Goal: Information Seeking & Learning: Find specific fact

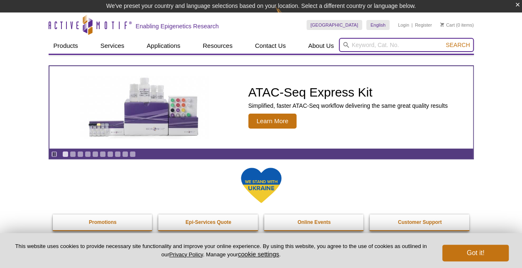
click at [371, 49] on input "search" at bounding box center [406, 45] width 135 height 14
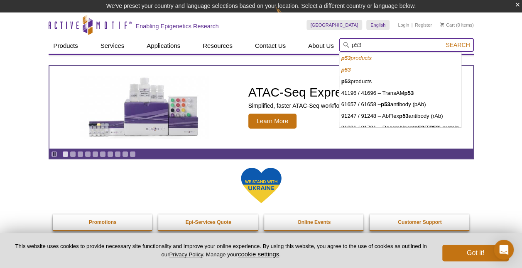
type input "p53"
click at [443, 41] on button "Search" at bounding box center [457, 44] width 29 height 7
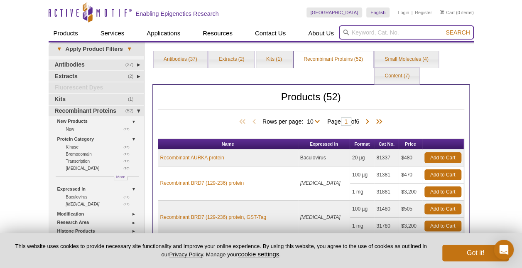
click at [403, 32] on input "search" at bounding box center [406, 32] width 135 height 14
click at [443, 29] on button "Search" at bounding box center [457, 32] width 29 height 7
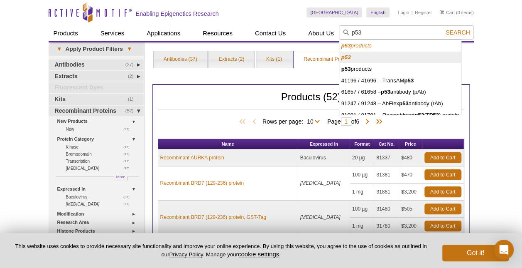
click at [356, 54] on li "p53" at bounding box center [401, 58] width 122 height 12
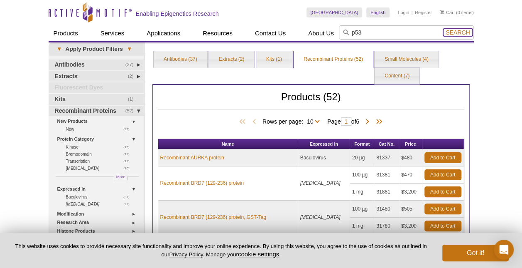
click at [467, 31] on span "Search" at bounding box center [458, 32] width 24 height 7
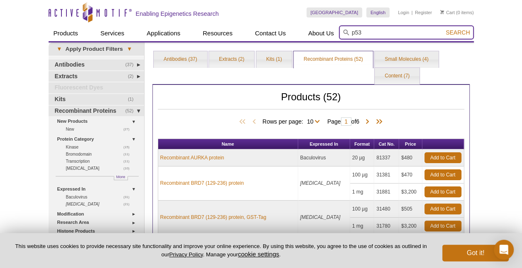
click at [386, 32] on input "p53" at bounding box center [406, 32] width 135 height 14
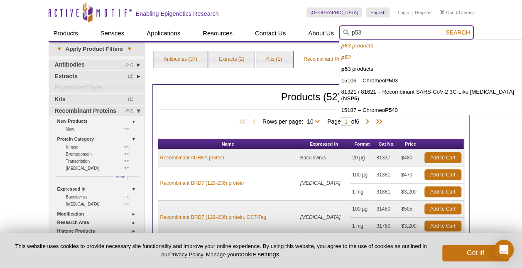
type input "p53"
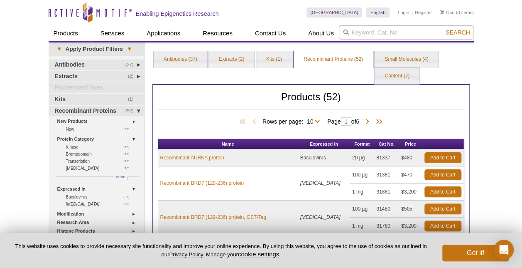
click at [142, 110] on link "(52) Recombinant Proteins" at bounding box center [97, 111] width 96 height 11
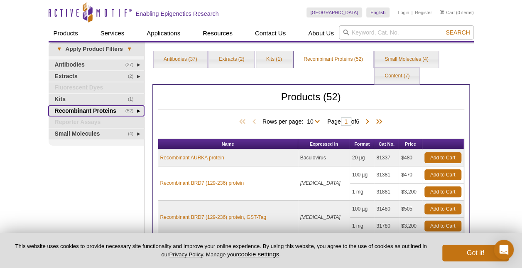
click at [136, 110] on link "(52) Recombinant Proteins" at bounding box center [97, 111] width 96 height 11
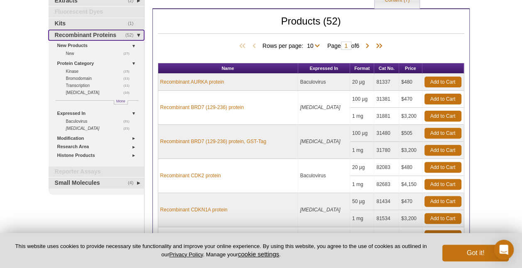
scroll to position [81, 0]
